Goal: Find specific page/section: Find specific page/section

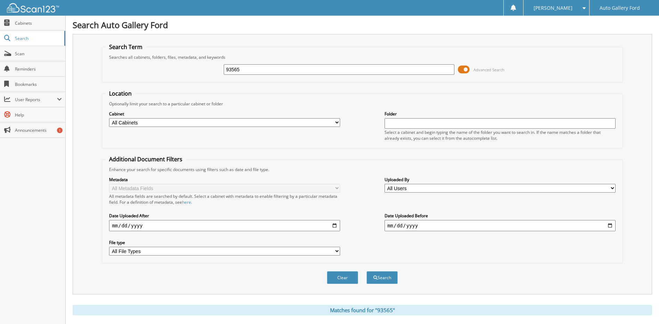
click at [203, 69] on div "93565 Advanced Search" at bounding box center [362, 69] width 513 height 19
type input "601250"
click at [366, 271] on button "Search" at bounding box center [381, 277] width 31 height 13
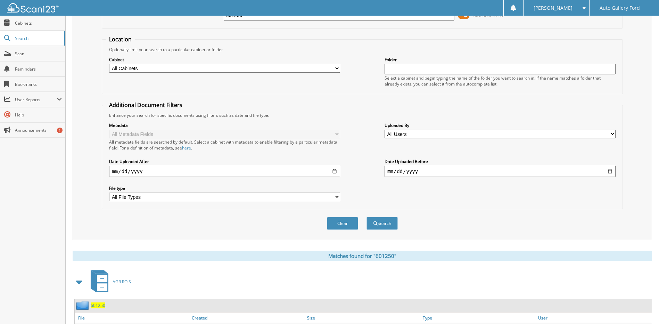
scroll to position [103, 0]
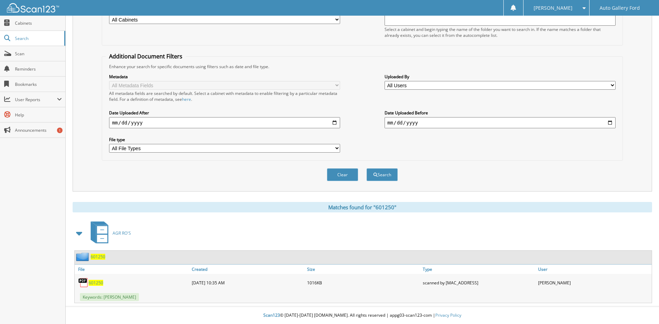
click at [93, 280] on span "601250" at bounding box center [96, 282] width 15 height 6
click at [95, 282] on span "601250" at bounding box center [96, 282] width 15 height 6
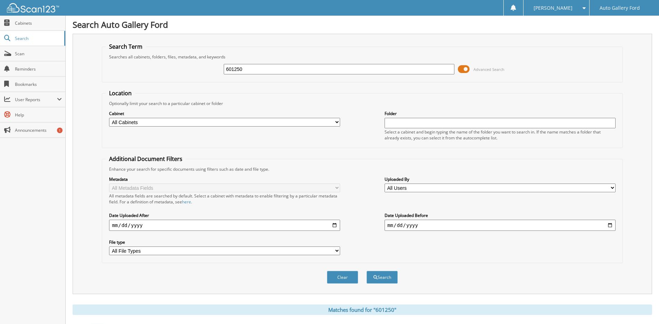
scroll to position [0, 0]
drag, startPoint x: 288, startPoint y: 72, endPoint x: 209, endPoint y: 74, distance: 79.2
click at [209, 74] on div "601250 Advanced Search" at bounding box center [362, 69] width 513 height 19
type input "601573"
click at [366, 271] on button "Search" at bounding box center [381, 277] width 31 height 13
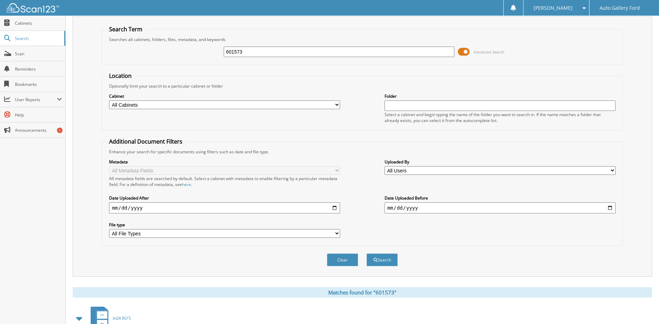
scroll to position [103, 0]
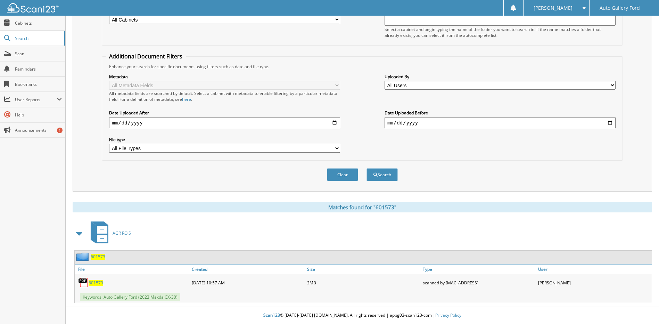
click at [92, 281] on span "601573" at bounding box center [96, 282] width 15 height 6
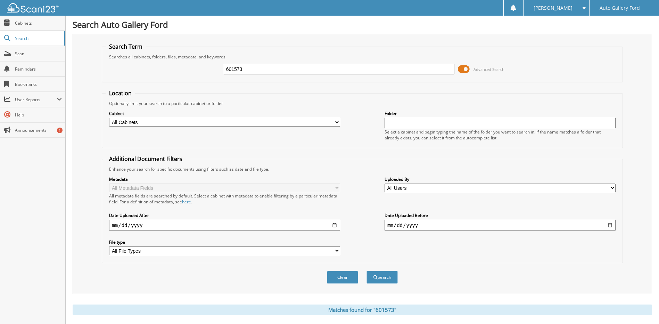
scroll to position [0, 0]
drag, startPoint x: 310, startPoint y: 70, endPoint x: 218, endPoint y: 66, distance: 92.1
click at [218, 66] on div "601573 Advanced Search" at bounding box center [362, 69] width 513 height 19
click at [291, 74] on input "text" at bounding box center [339, 69] width 231 height 10
click at [290, 71] on input "text" at bounding box center [339, 69] width 231 height 10
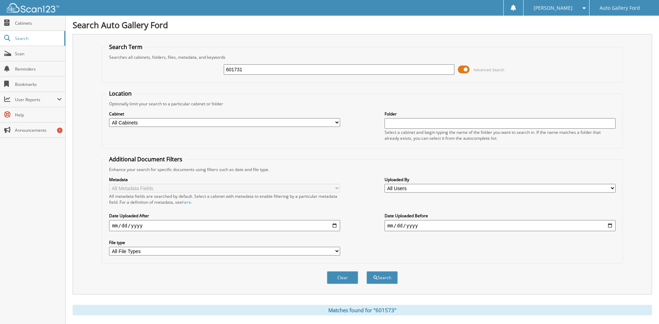
type input "601731"
click at [366, 271] on button "Search" at bounding box center [381, 277] width 31 height 13
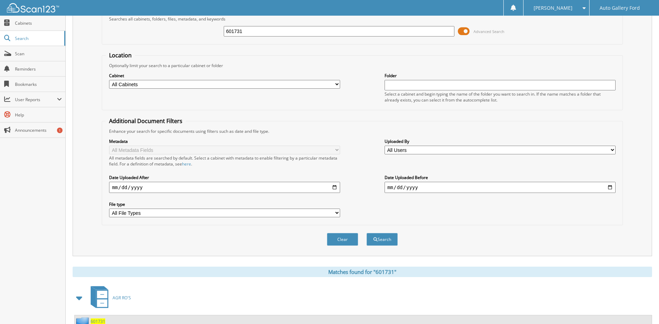
scroll to position [103, 0]
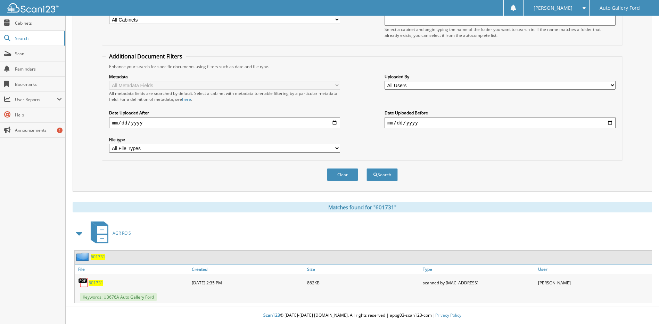
click at [98, 282] on span "601731" at bounding box center [96, 282] width 15 height 6
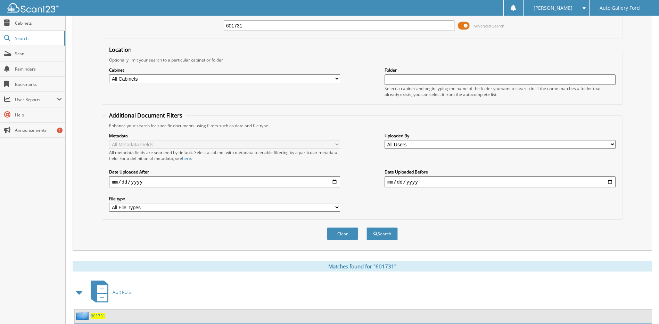
scroll to position [0, 0]
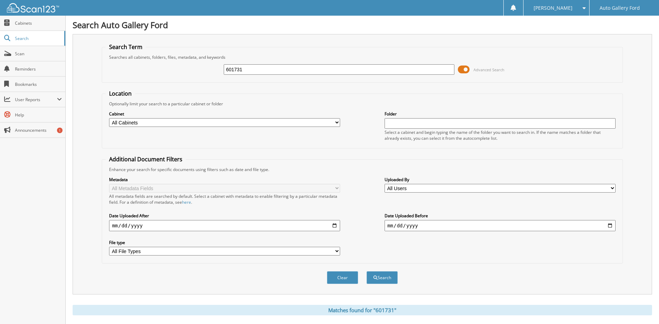
drag, startPoint x: 304, startPoint y: 70, endPoint x: 182, endPoint y: 60, distance: 122.6
click at [182, 60] on div "601731 Advanced Search" at bounding box center [362, 69] width 513 height 19
type input "601833"
click at [366, 271] on button "Search" at bounding box center [381, 277] width 31 height 13
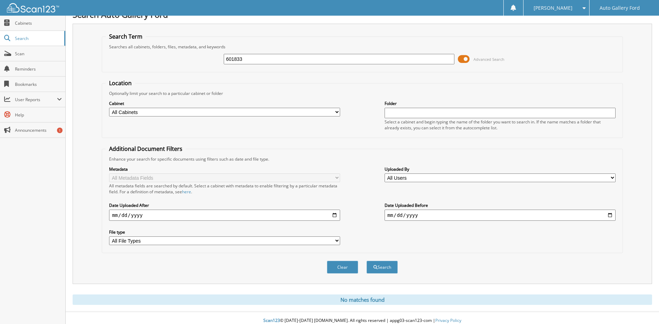
scroll to position [16, 0]
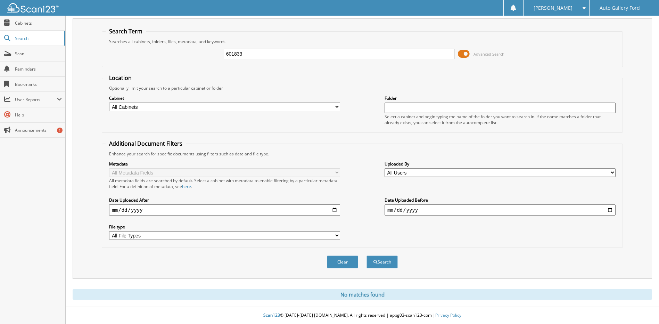
drag, startPoint x: 254, startPoint y: 56, endPoint x: 217, endPoint y: 58, distance: 36.8
click at [218, 58] on div "601833 Advanced Search" at bounding box center [362, 53] width 513 height 19
type input "602301"
click at [366, 255] on button "Search" at bounding box center [381, 261] width 31 height 13
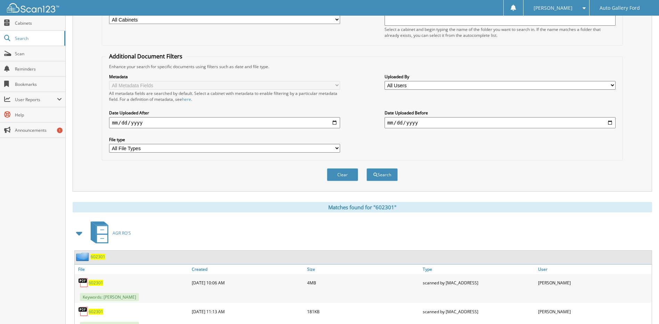
scroll to position [132, 0]
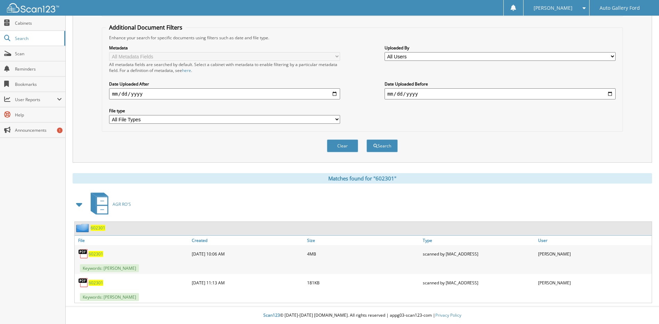
click at [99, 254] on span "602301" at bounding box center [96, 254] width 15 height 6
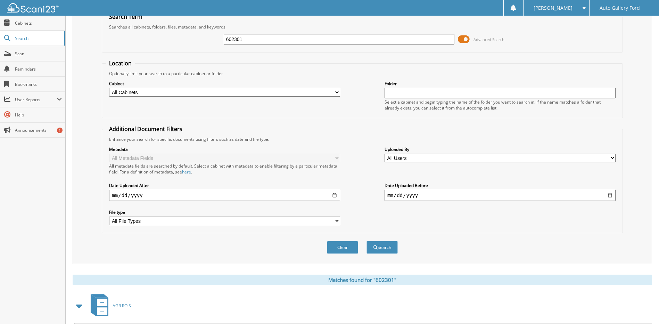
scroll to position [0, 0]
